Goal: Task Accomplishment & Management: Manage account settings

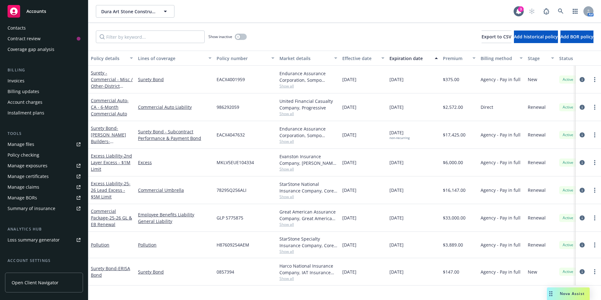
scroll to position [120, 0]
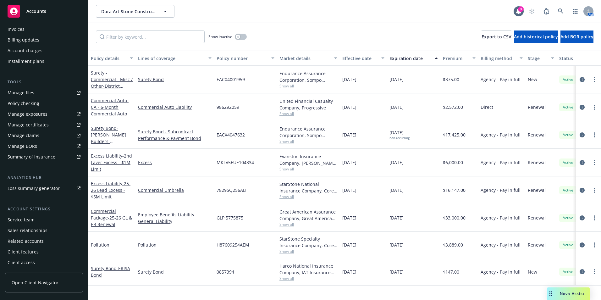
click at [23, 221] on div "Service team" at bounding box center [21, 220] width 27 height 10
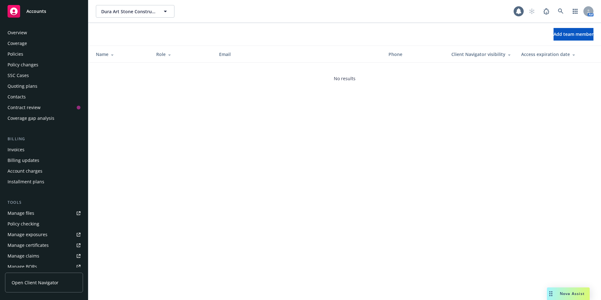
scroll to position [120, 0]
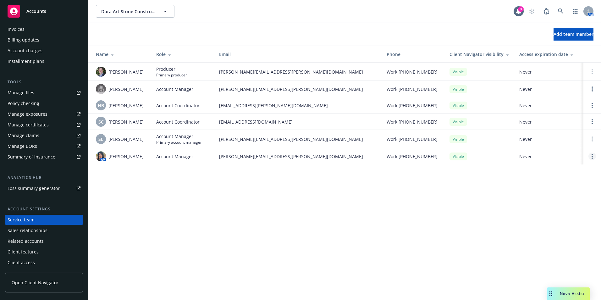
click at [591, 157] on link "Open options" at bounding box center [592, 156] width 8 height 8
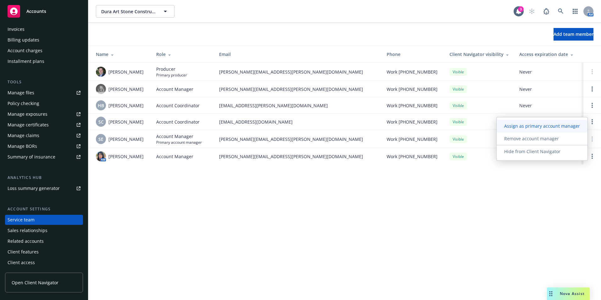
click at [541, 125] on span "Assign as primary account manager" at bounding box center [541, 126] width 91 height 6
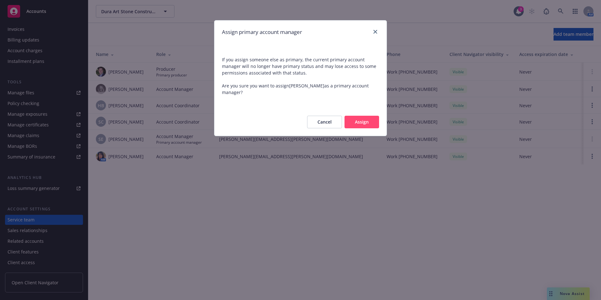
click at [367, 116] on button "Assign" at bounding box center [361, 122] width 35 height 13
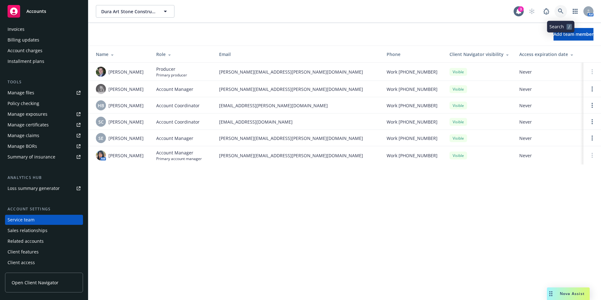
click at [560, 10] on icon at bounding box center [561, 11] width 6 height 6
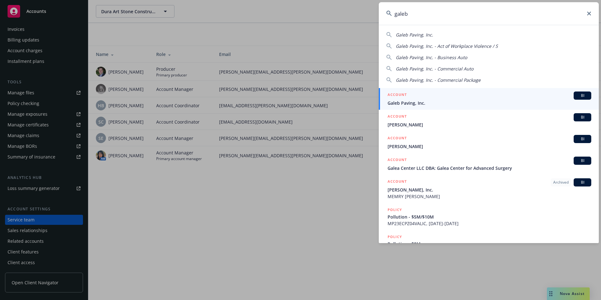
type input "galeb"
click at [418, 103] on span "Galeb Paving, Inc." at bounding box center [489, 103] width 204 height 7
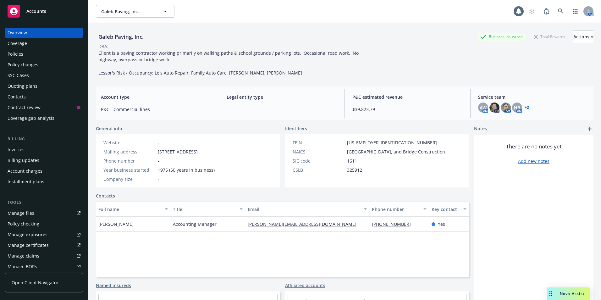
scroll to position [120, 0]
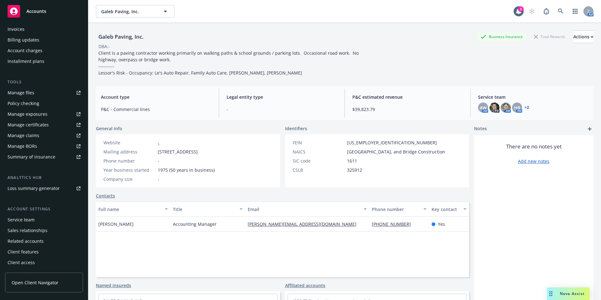
click at [16, 222] on div "Service team" at bounding box center [21, 220] width 27 height 10
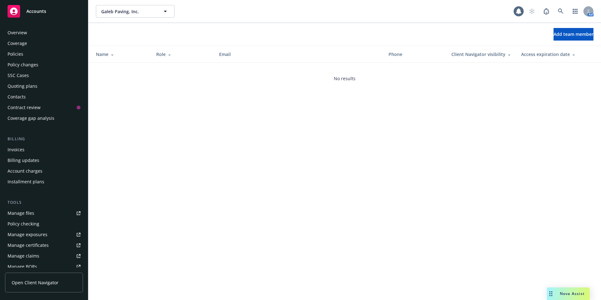
scroll to position [120, 0]
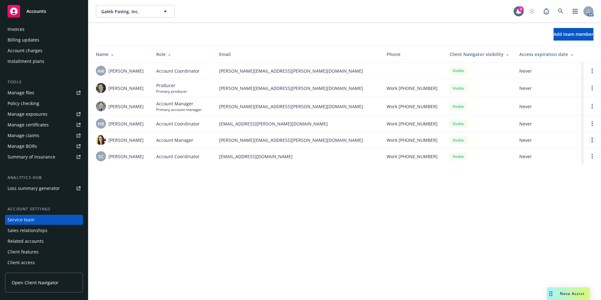
click at [589, 140] on link "Open options" at bounding box center [592, 140] width 8 height 8
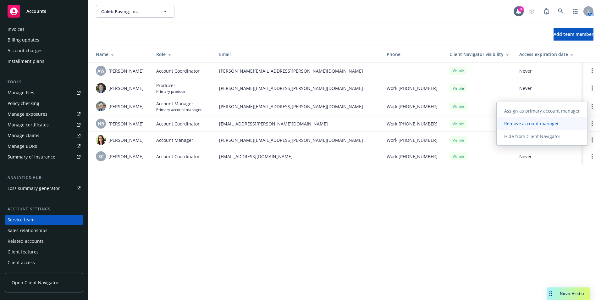
click at [546, 123] on span "Remove account manager" at bounding box center [531, 123] width 70 height 6
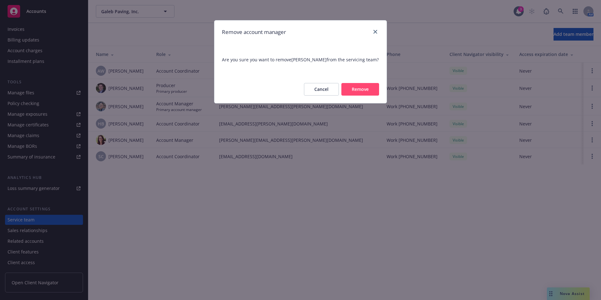
click at [364, 92] on button "Remove" at bounding box center [360, 89] width 38 height 13
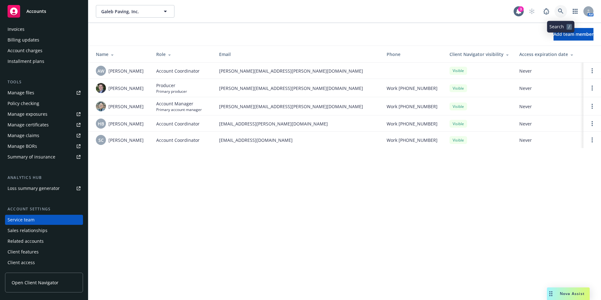
click at [560, 10] on icon at bounding box center [561, 11] width 6 height 6
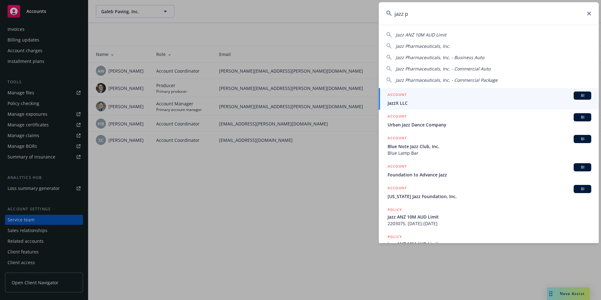
type input "jazz ph"
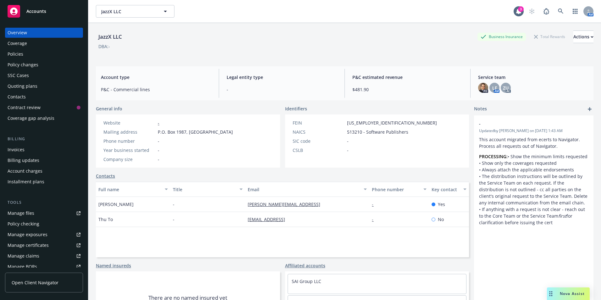
click at [11, 52] on div "Policies" at bounding box center [16, 54] width 16 height 10
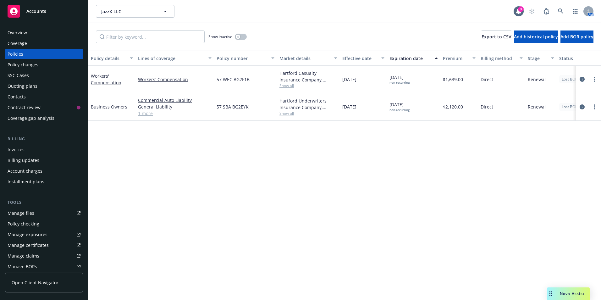
click at [237, 33] on div "Show inactive" at bounding box center [227, 36] width 38 height 13
click at [243, 36] on button "button" at bounding box center [241, 37] width 12 height 6
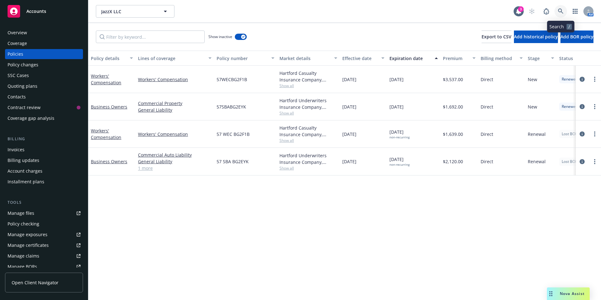
click at [563, 12] on icon at bounding box center [561, 11] width 6 height 6
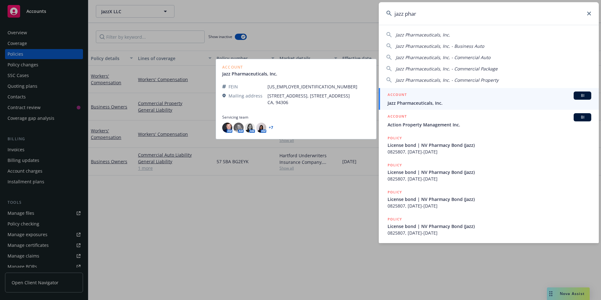
type input "jazz phar"
click at [428, 101] on span "Jazz Pharmaceuticals, Inc." at bounding box center [489, 103] width 204 height 7
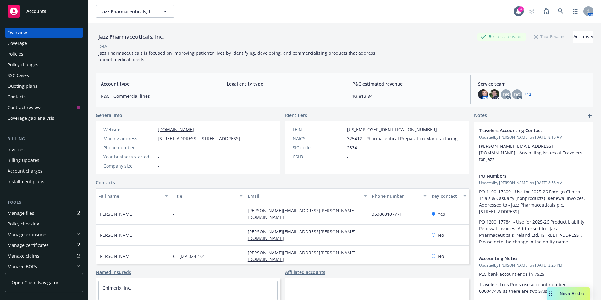
click at [17, 52] on div "Policies" at bounding box center [16, 54] width 16 height 10
